Goal: Find contact information: Find contact information

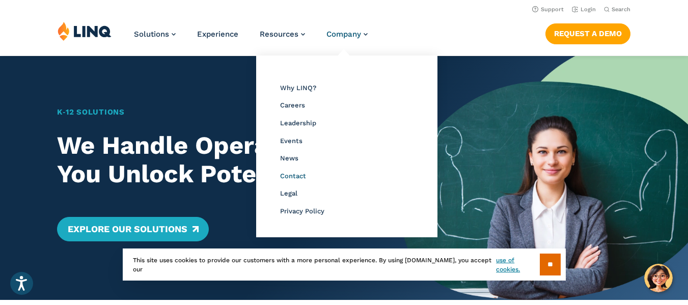
click at [291, 174] on span "Contact" at bounding box center [293, 176] width 26 height 8
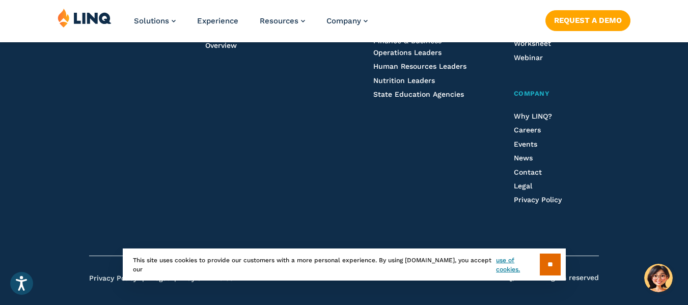
scroll to position [1222, 0]
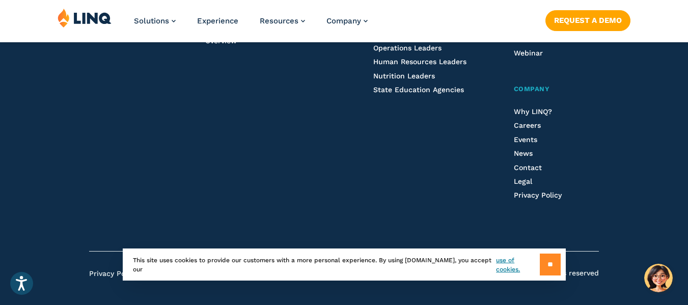
click at [556, 263] on input "**" at bounding box center [550, 265] width 21 height 22
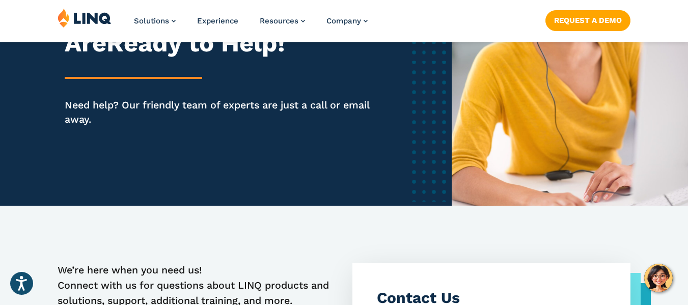
scroll to position [306, 0]
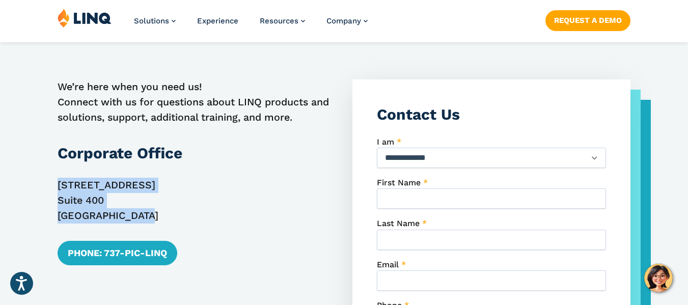
drag, startPoint x: 151, startPoint y: 223, endPoint x: 50, endPoint y: 179, distance: 110.4
copy p "2801 Via Fortuna Suite 400 Austin, TX 78746"
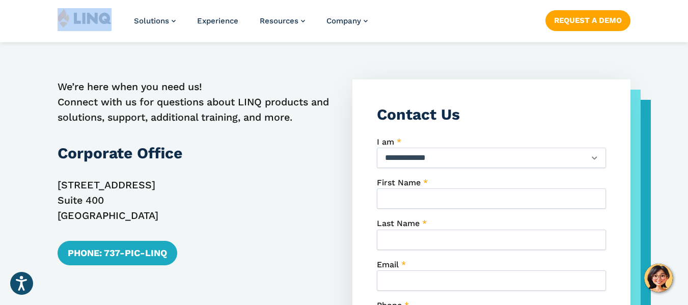
drag, startPoint x: 118, startPoint y: 13, endPoint x: 83, endPoint y: 16, distance: 34.8
click at [83, 16] on div "Solutions Nutrition Overview NEW School Nutrition Suite School Nutrition State …" at bounding box center [344, 25] width 688 height 34
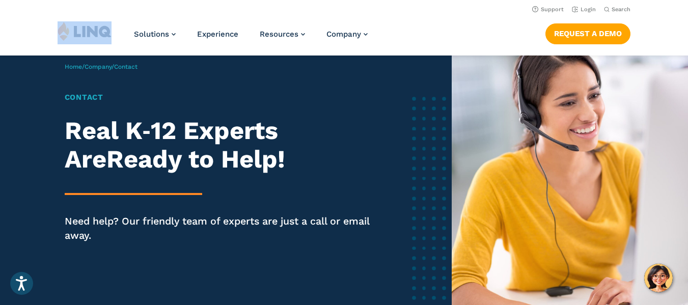
scroll to position [0, 0]
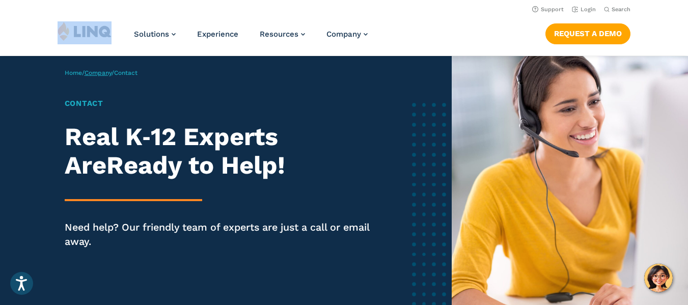
click at [110, 71] on link "Company" at bounding box center [98, 72] width 27 height 7
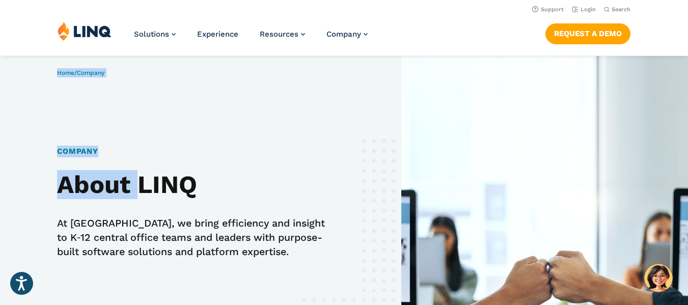
drag, startPoint x: 138, startPoint y: 183, endPoint x: 216, endPoint y: 185, distance: 79.0
click at [216, 185] on div "Home / Company Company About LINQ At LINQ, we bring efficiency and insight to K…" at bounding box center [200, 221] width 401 height 330
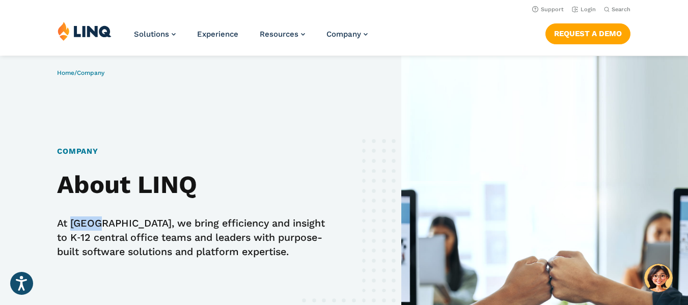
drag, startPoint x: 98, startPoint y: 225, endPoint x: 73, endPoint y: 223, distance: 24.5
click at [73, 223] on p "At LINQ, we bring efficiency and insight to K‑12 central office teams and leade…" at bounding box center [192, 237] width 271 height 43
copy p "LINQ,"
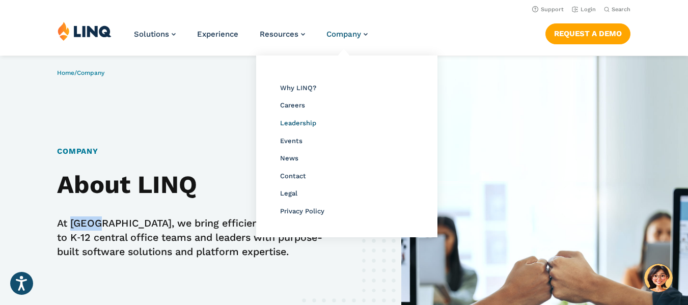
click at [305, 120] on span "Leadership" at bounding box center [298, 123] width 36 height 8
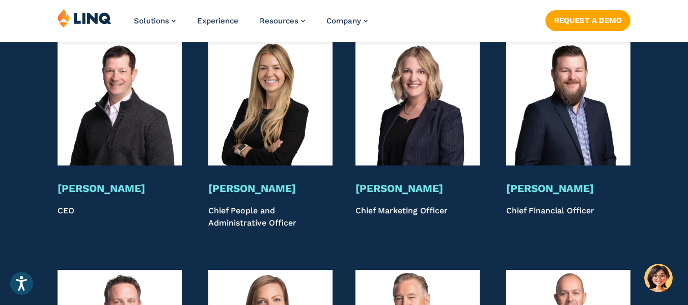
scroll to position [1995, 0]
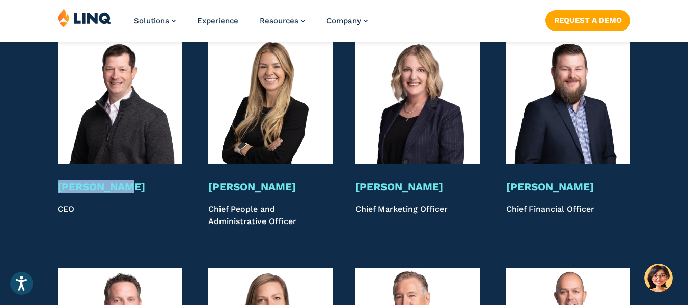
drag, startPoint x: 123, startPoint y: 169, endPoint x: 55, endPoint y: 169, distance: 68.8
click at [55, 169] on div "Bryan Jones CEO Catherine Duke Chief People and Administrative Officer Christin…" at bounding box center [344, 134] width 688 height 188
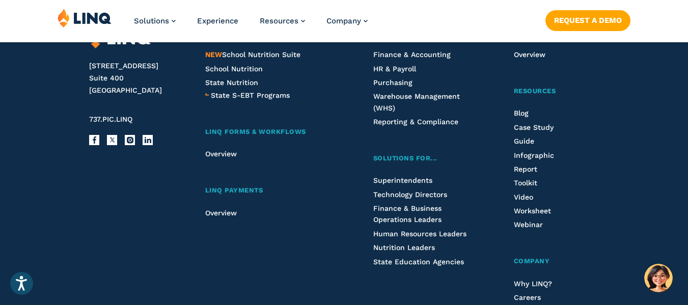
scroll to position [3218, 0]
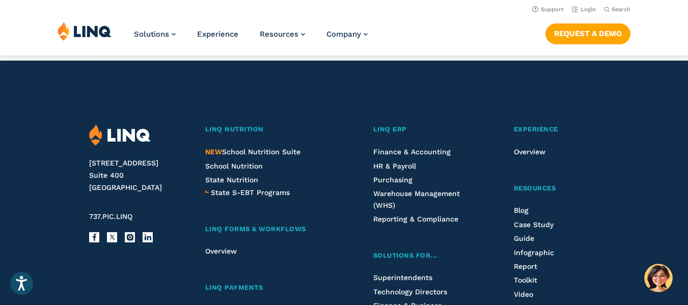
drag, startPoint x: 151, startPoint y: 176, endPoint x: 98, endPoint y: 115, distance: 80.9
click at [98, 124] on div "2801 Via Fortuna Suite 400 Austin, TX 78746 737.PIC.LINQ Facebook X Instagram L…" at bounding box center [138, 309] width 98 height 371
copy div "2801 Via Fortuna Suite 400 Austin, TX 78746"
drag, startPoint x: 205, startPoint y: 115, endPoint x: 226, endPoint y: 118, distance: 21.1
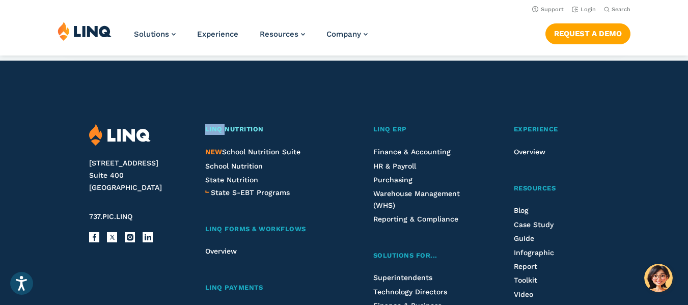
click at [226, 118] on div "2801 Via Fortuna Suite 400 Austin, TX 78746 737.PIC.LINQ Facebook X Instagram L…" at bounding box center [345, 290] width 574 height 459
copy span "LINQ"
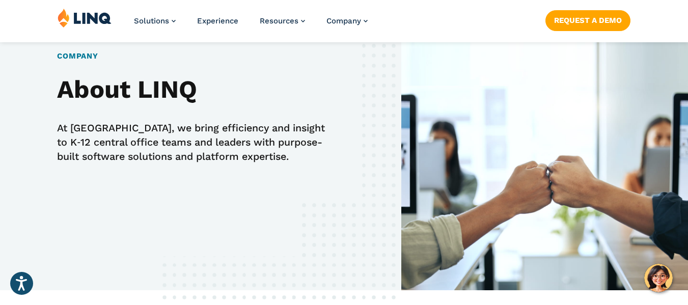
scroll to position [102, 0]
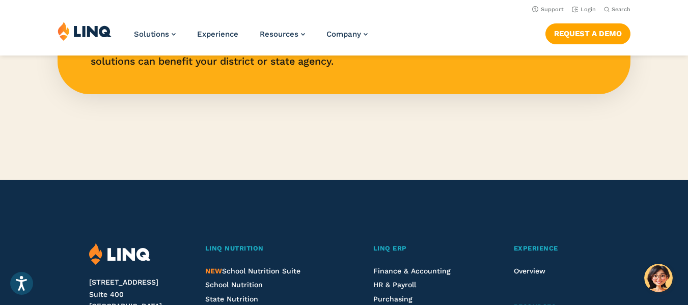
scroll to position [2343, 0]
